Goal: Share content: Share content

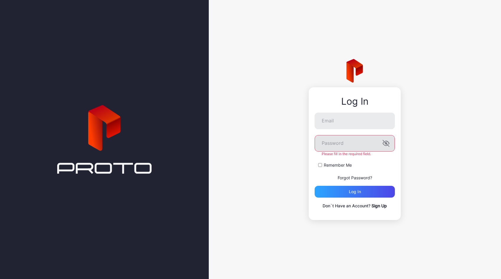
click at [377, 148] on label "Password" at bounding box center [355, 143] width 80 height 17
click at [383, 122] on keeper-lock "Open Keeper Popup" at bounding box center [384, 120] width 7 height 7
type input "**********"
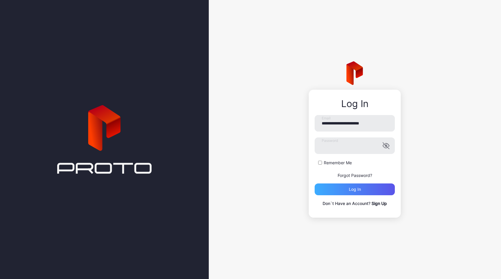
click at [358, 196] on div "**********" at bounding box center [355, 161] width 80 height 92
click at [360, 189] on div "Log in" at bounding box center [355, 189] width 12 height 5
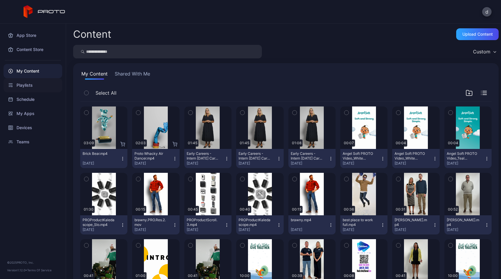
click at [31, 88] on div "Playlists" at bounding box center [33, 85] width 59 height 14
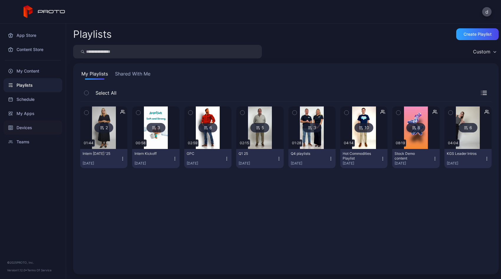
click at [31, 127] on div "Devices" at bounding box center [33, 128] width 59 height 14
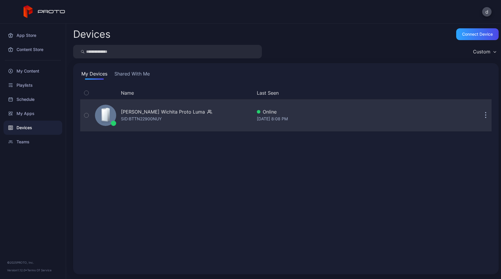
click at [485, 118] on icon "button" at bounding box center [485, 115] width 1 height 7
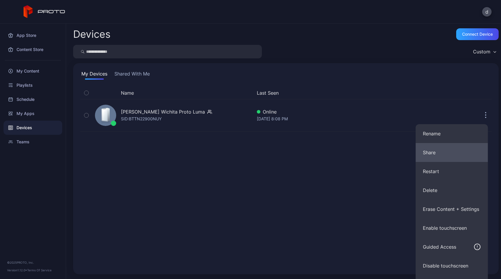
click at [455, 149] on button "Share" at bounding box center [452, 152] width 72 height 19
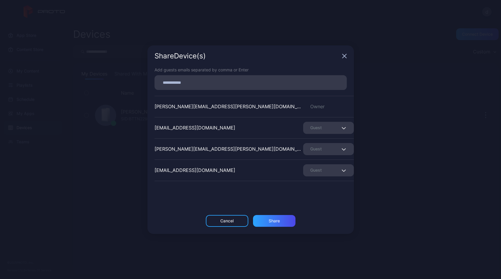
click at [231, 78] on div at bounding box center [252, 82] width 189 height 11
click at [226, 82] on input at bounding box center [250, 83] width 185 height 8
paste input
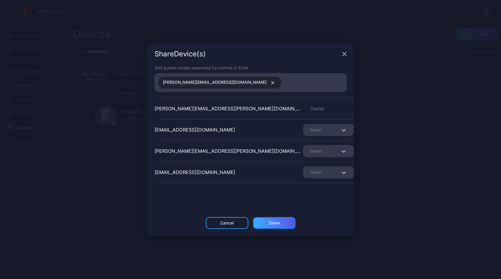
click at [274, 225] on div "Share" at bounding box center [274, 223] width 11 height 5
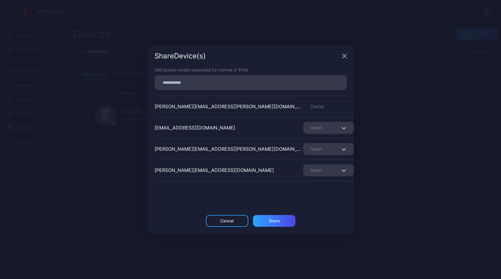
click at [345, 58] on icon "button" at bounding box center [344, 56] width 5 height 5
